Goal: Transaction & Acquisition: Obtain resource

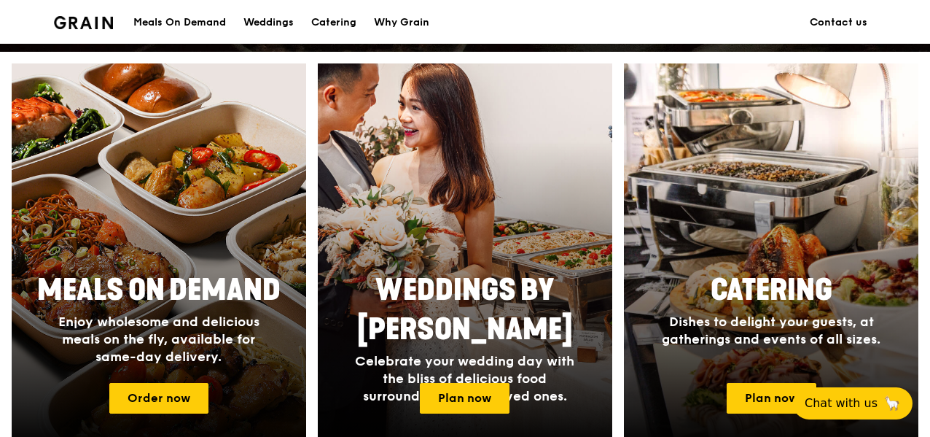
scroll to position [562, 0]
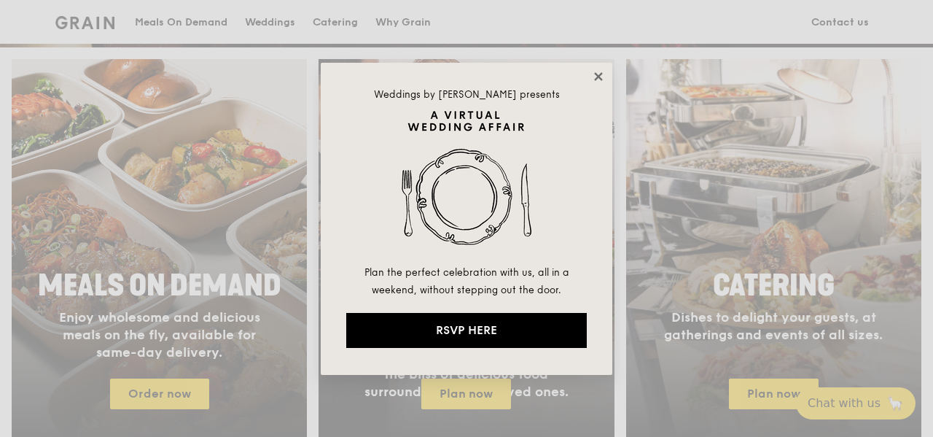
click at [597, 73] on icon at bounding box center [598, 76] width 13 height 13
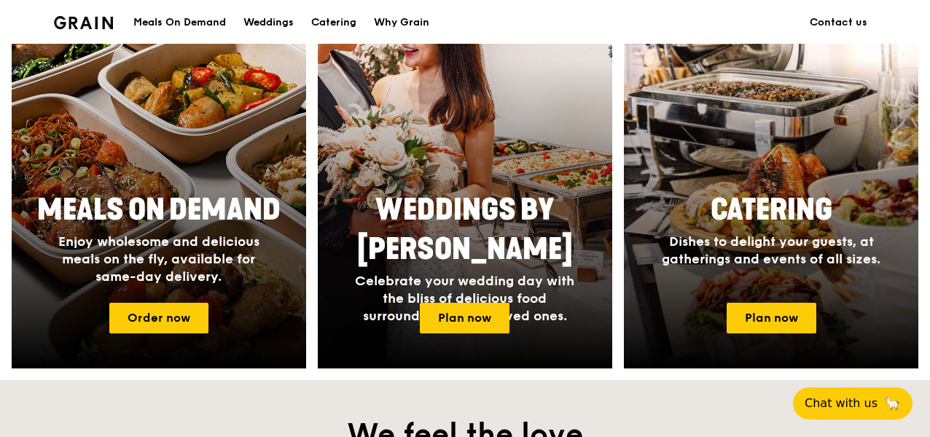
scroll to position [637, 0]
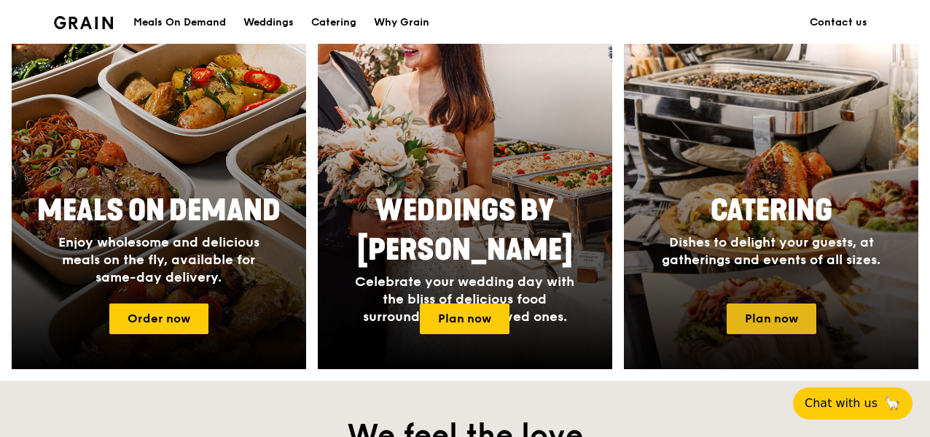
click at [770, 333] on link "Plan now" at bounding box center [772, 318] width 90 height 31
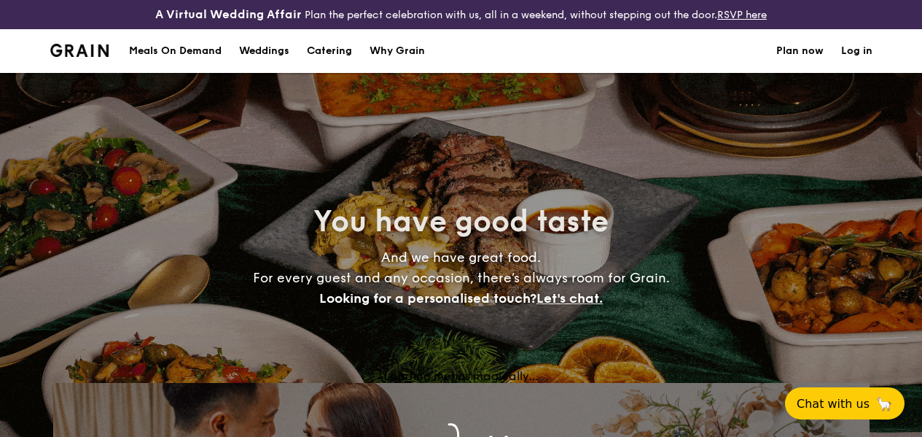
select select
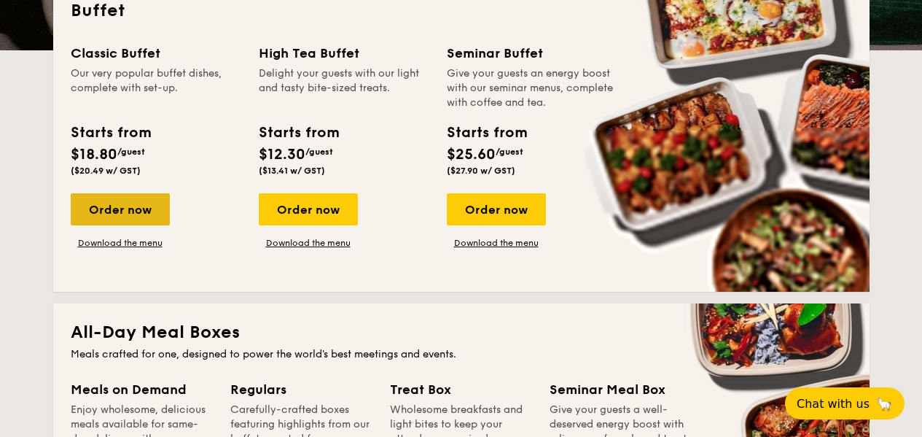
scroll to position [399, 0]
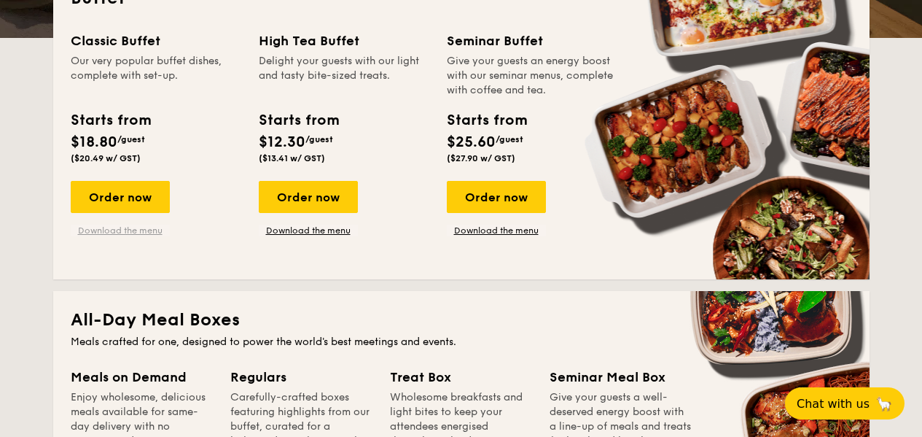
click at [124, 236] on link "Download the menu" at bounding box center [120, 231] width 99 height 12
